Goal: Task Accomplishment & Management: Manage account settings

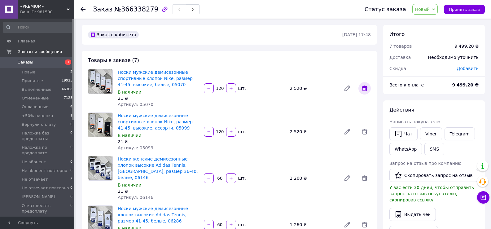
click at [366, 91] on icon at bounding box center [364, 88] width 7 height 7
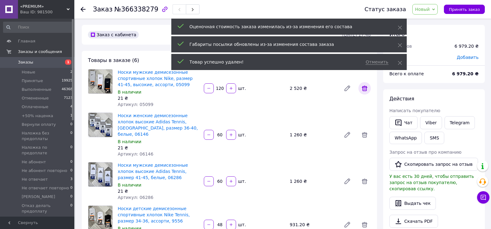
click at [366, 91] on icon at bounding box center [364, 88] width 7 height 7
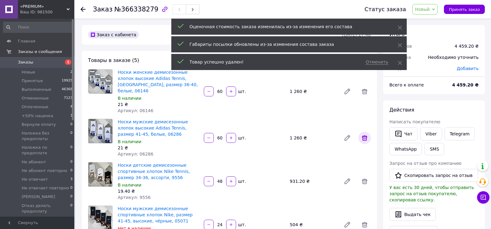
click at [366, 135] on icon at bounding box center [365, 138] width 6 height 6
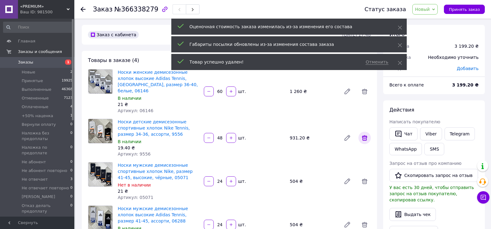
click at [366, 135] on icon at bounding box center [365, 138] width 6 height 6
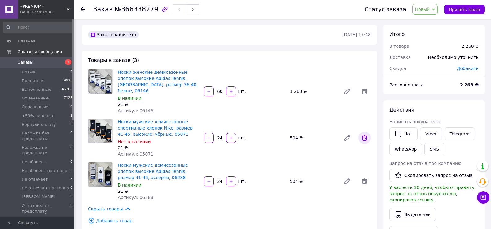
click at [364, 135] on icon at bounding box center [365, 138] width 6 height 6
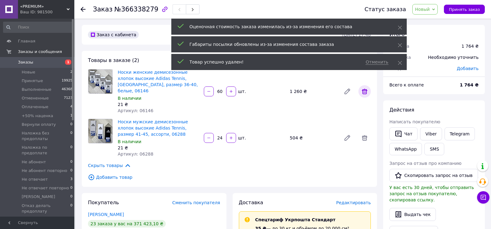
click at [365, 88] on icon at bounding box center [364, 91] width 7 height 7
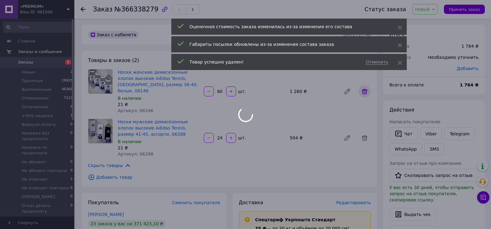
type input "24"
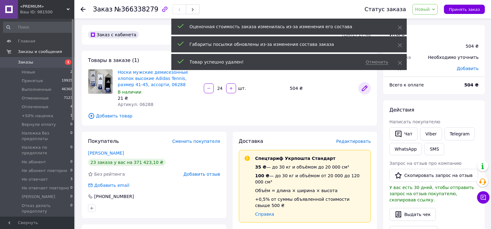
click at [365, 88] on icon at bounding box center [364, 88] width 5 height 5
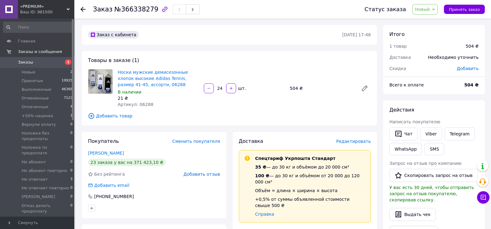
click at [426, 9] on span "Новый" at bounding box center [422, 9] width 15 height 5
click at [431, 24] on li "Принят" at bounding box center [444, 21] width 63 height 9
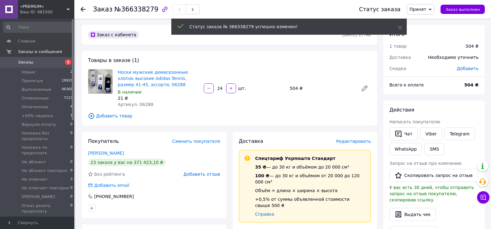
click at [112, 117] on span "Добавить товар" at bounding box center [229, 116] width 283 height 7
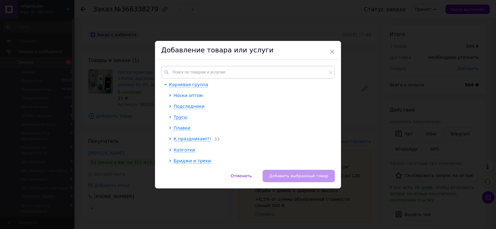
click at [169, 95] on icon at bounding box center [170, 95] width 2 height 2
click at [174, 117] on icon at bounding box center [175, 117] width 2 height 2
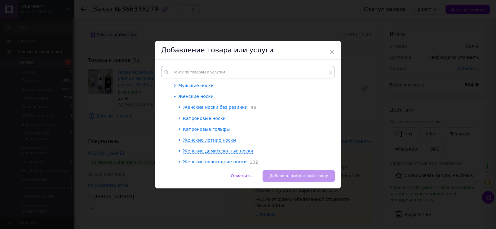
scroll to position [62, 0]
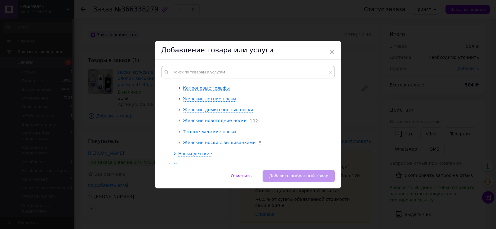
click at [179, 131] on icon at bounding box center [180, 131] width 2 height 2
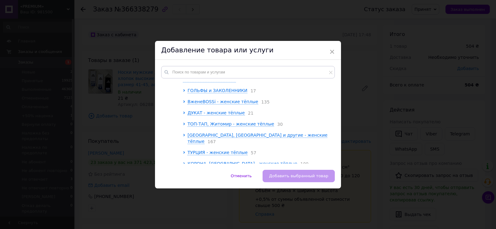
scroll to position [124, 0]
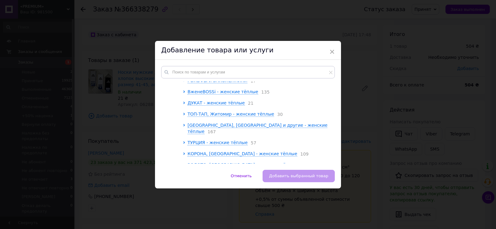
click at [183, 139] on div at bounding box center [185, 142] width 5 height 7
click at [184, 141] on icon at bounding box center [184, 142] width 2 height 2
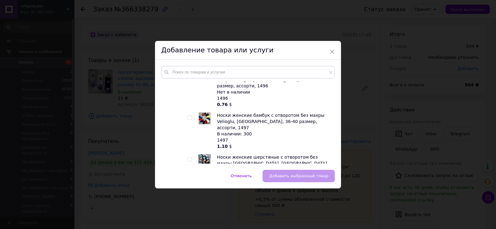
scroll to position [806, 0]
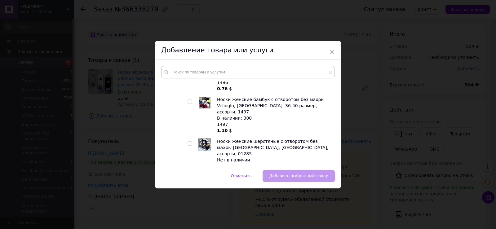
checkbox input "true"
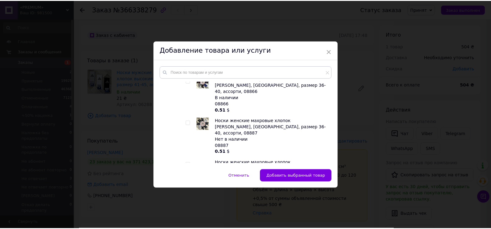
scroll to position [558, 0]
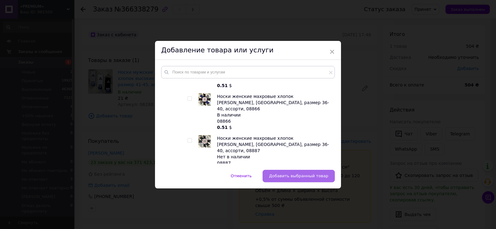
click at [290, 174] on span "Добавить выбранный товар" at bounding box center [298, 176] width 59 height 5
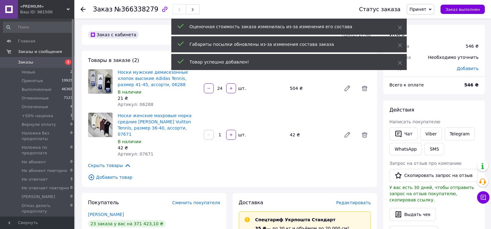
drag, startPoint x: 221, startPoint y: 130, endPoint x: 218, endPoint y: 132, distance: 4.0
click at [218, 133] on input "1" at bounding box center [220, 135] width 10 height 5
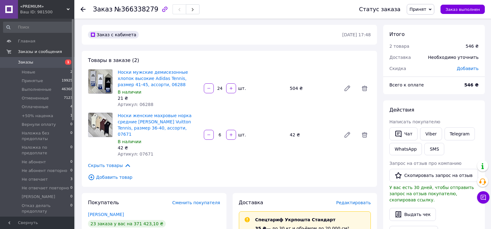
type input "60"
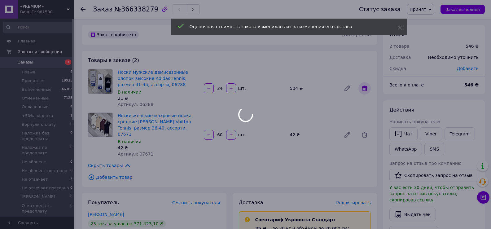
type input "60"
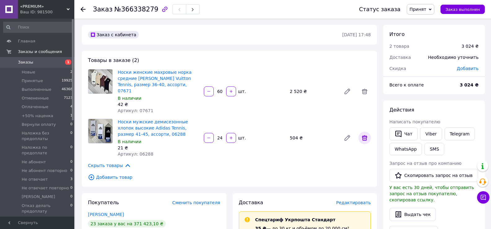
click at [368, 134] on icon at bounding box center [364, 137] width 7 height 7
